Goal: Find specific page/section: Find specific page/section

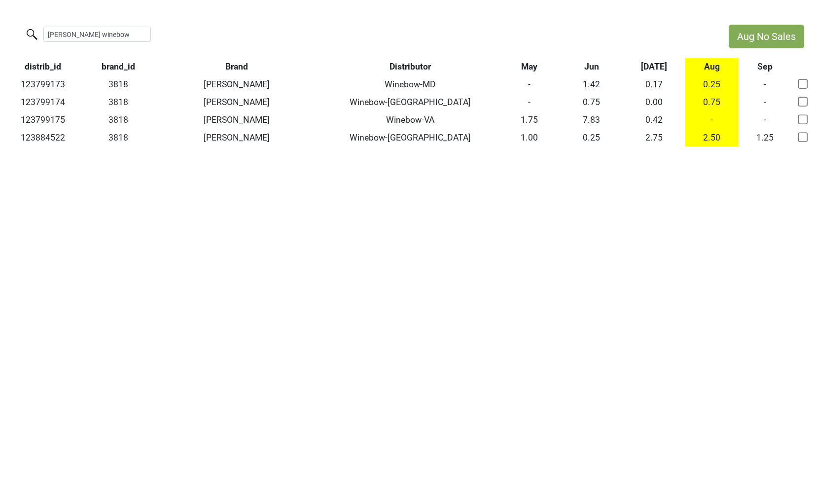
drag, startPoint x: 98, startPoint y: 34, endPoint x: 0, endPoint y: 23, distance: 99.1
click at [0, 23] on html "Aug No Sales [PERSON_NAME] winebow distrib_id brand_id Brand Distributor May Ju…" at bounding box center [407, 85] width 814 height 171
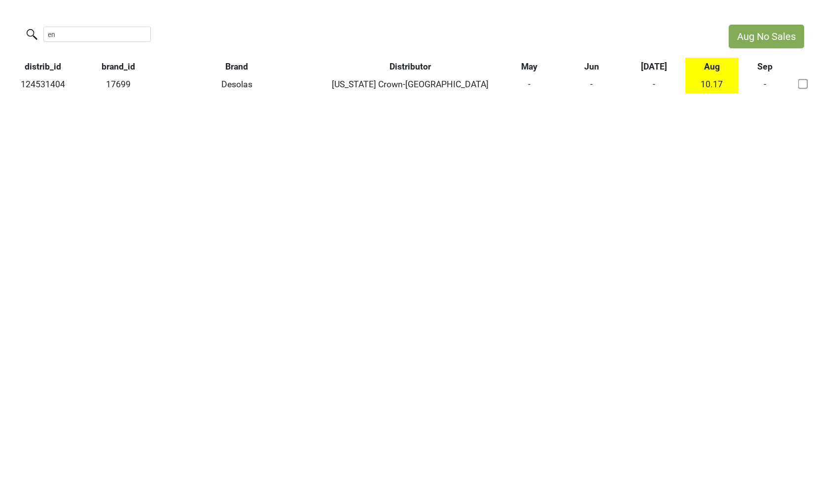
type input "e"
type input "tenne"
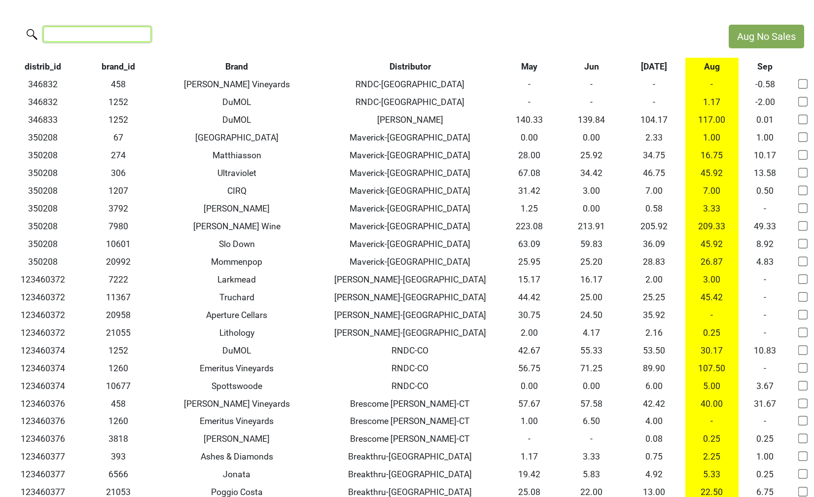
click at [108, 36] on input "search" at bounding box center [96, 34] width 107 height 15
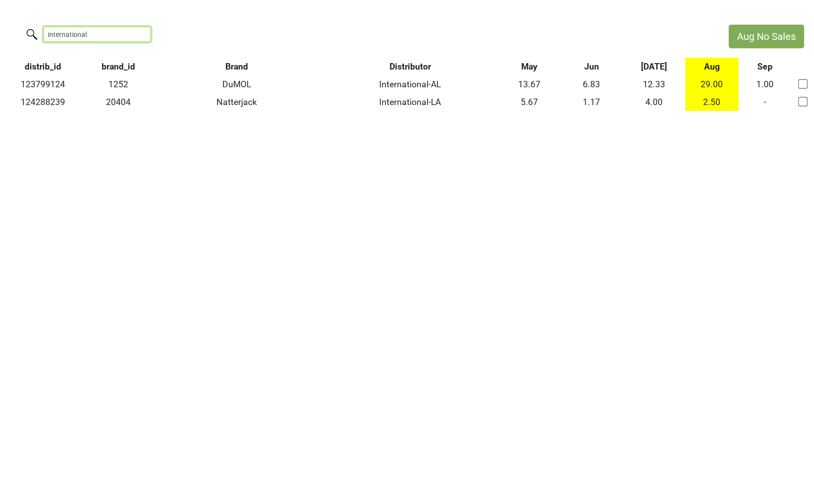
type input "international"
